Goal: Find contact information: Find contact information

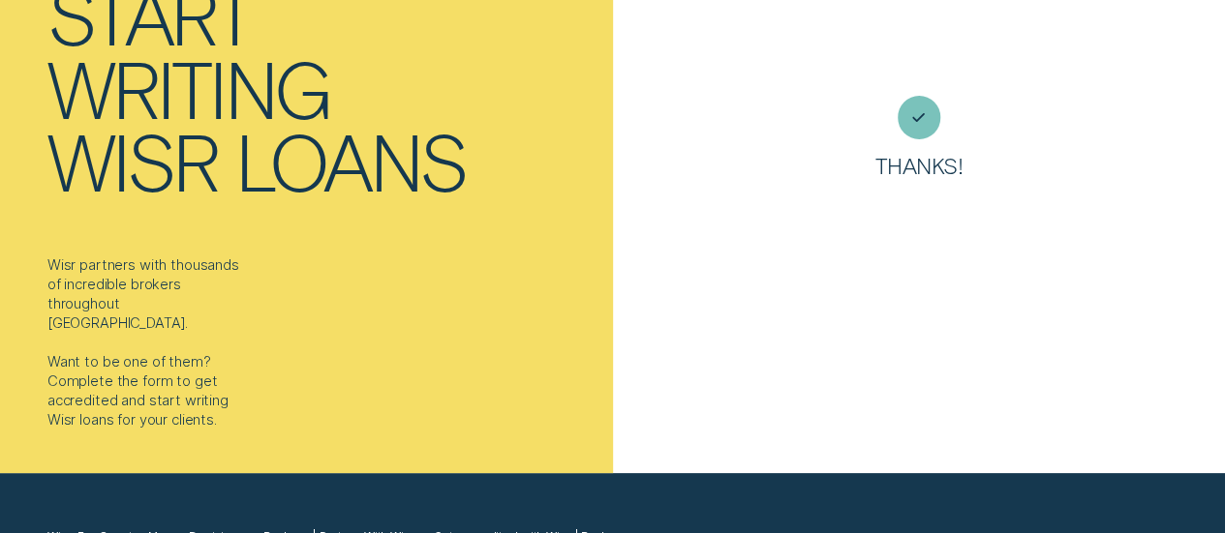
scroll to position [194, 0]
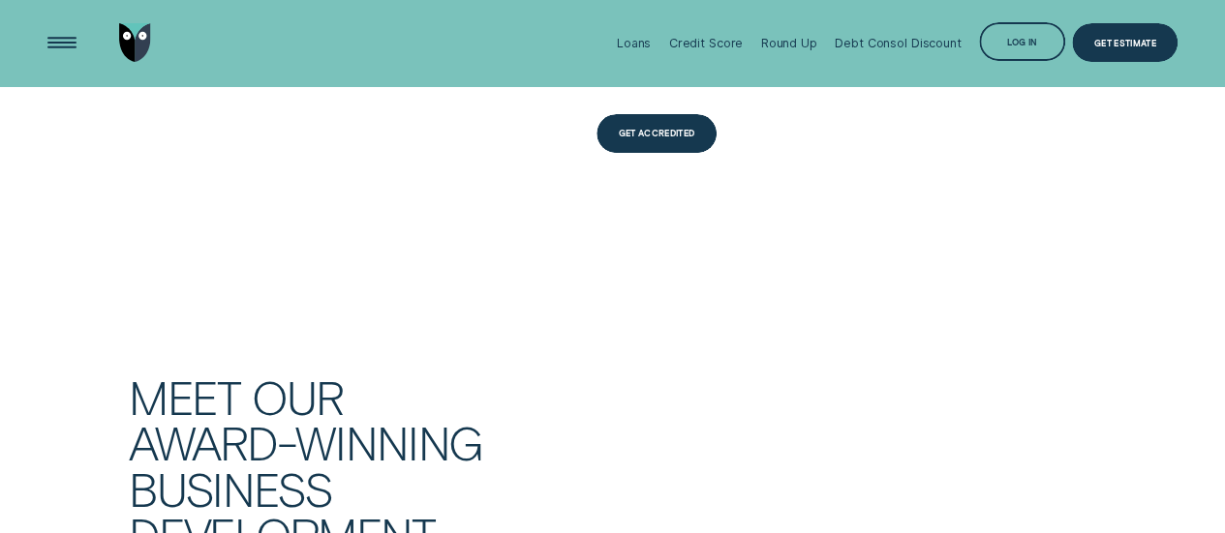
scroll to position [3776, 0]
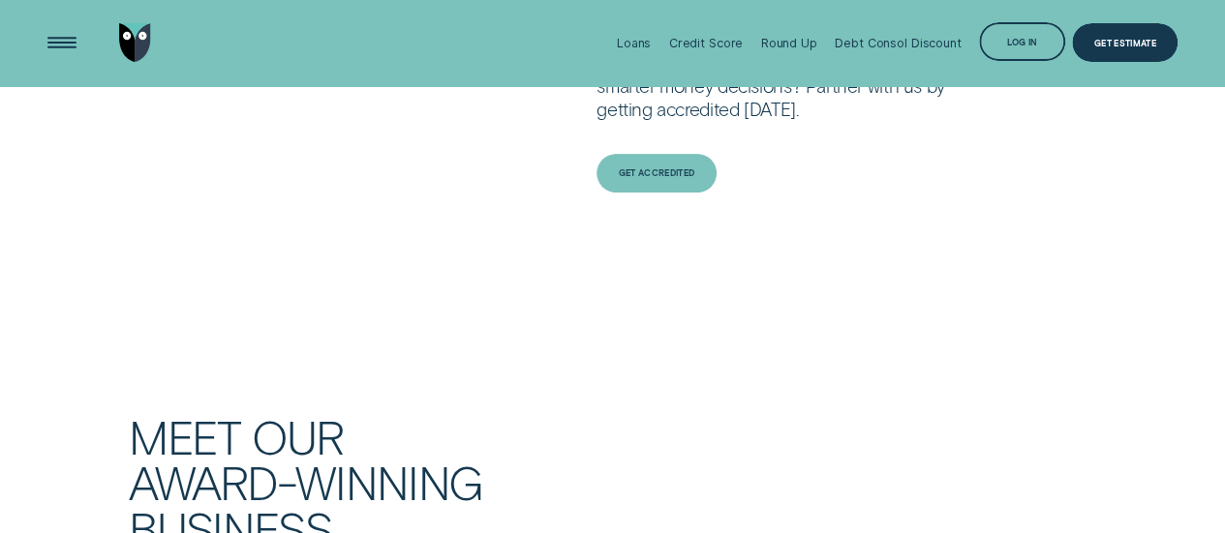
click at [627, 169] on div "Get Accredited" at bounding box center [656, 173] width 76 height 8
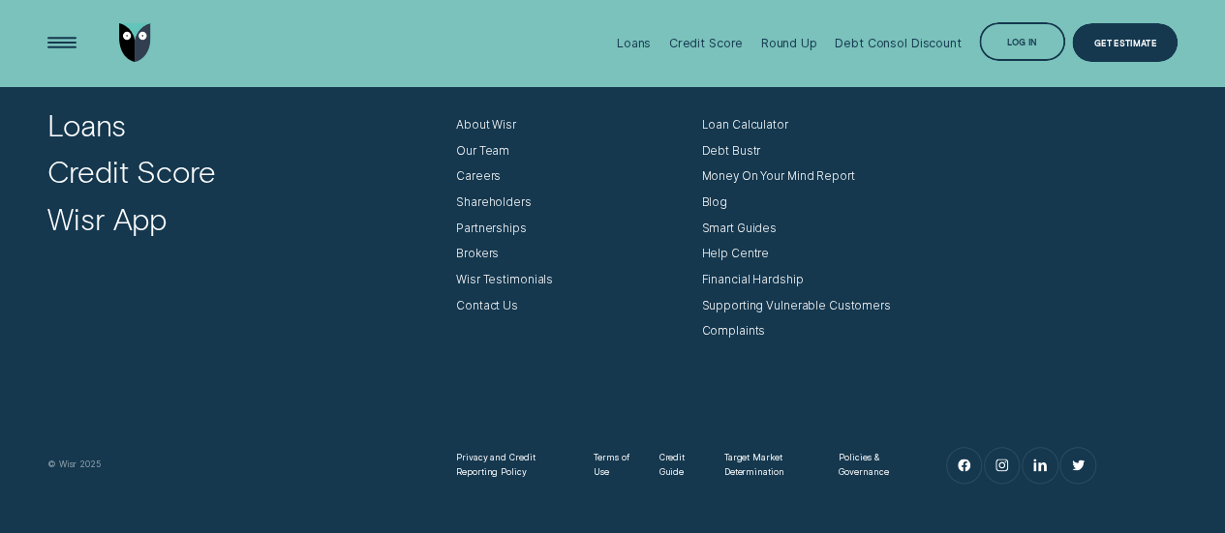
scroll to position [922, 0]
click at [502, 310] on div "Contact Us" at bounding box center [487, 308] width 62 height 15
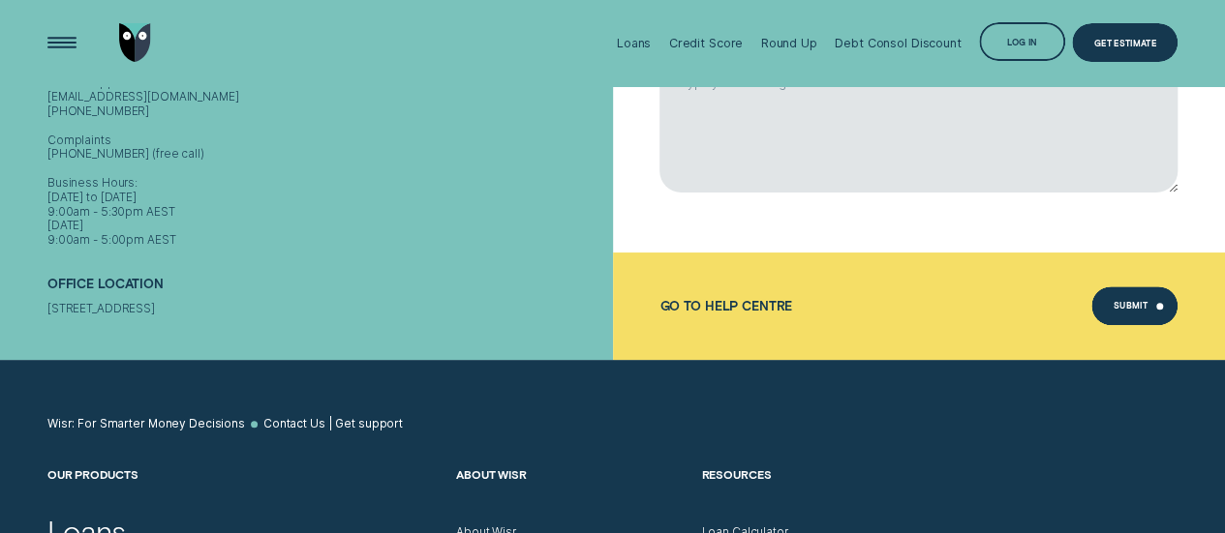
scroll to position [387, 0]
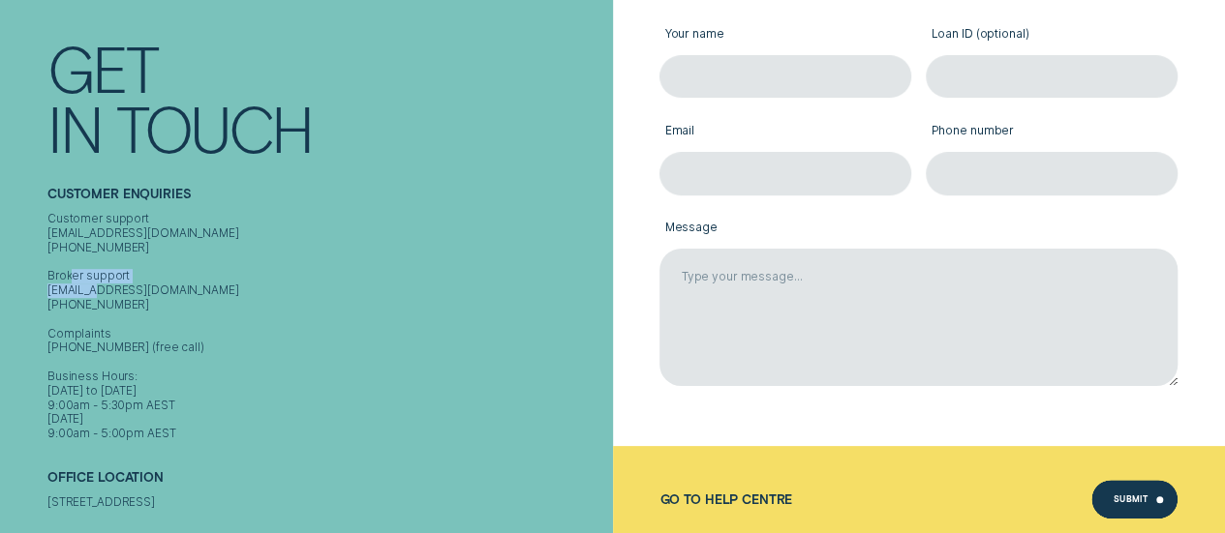
drag, startPoint x: 176, startPoint y: 273, endPoint x: 40, endPoint y: 281, distance: 136.7
click at [40, 281] on div "Contact Get In Touch Customer Enquiries Customer support [EMAIL_ADDRESS][DOMAIN…" at bounding box center [306, 253] width 613 height 602
copy div "[EMAIL_ADDRESS][DOMAIN_NAME]"
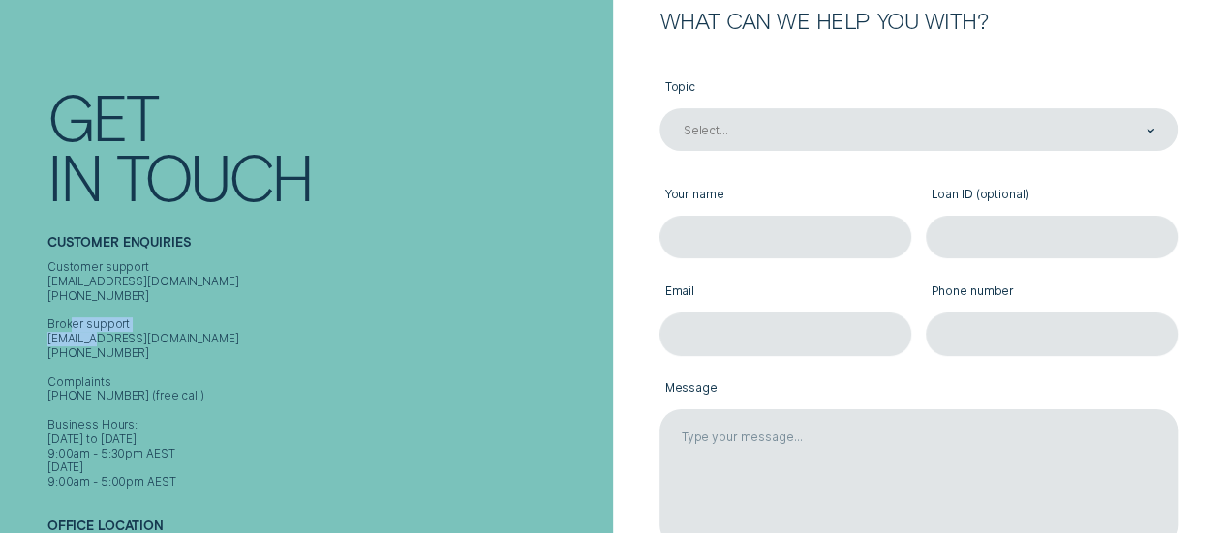
scroll to position [97, 0]
